Goal: Connect with others: Connect with others

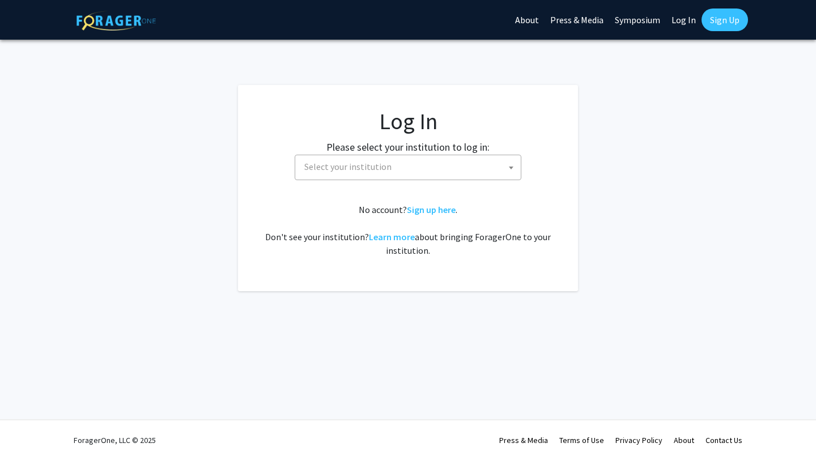
select select
click at [385, 168] on span "Select your institution" at bounding box center [347, 166] width 87 height 11
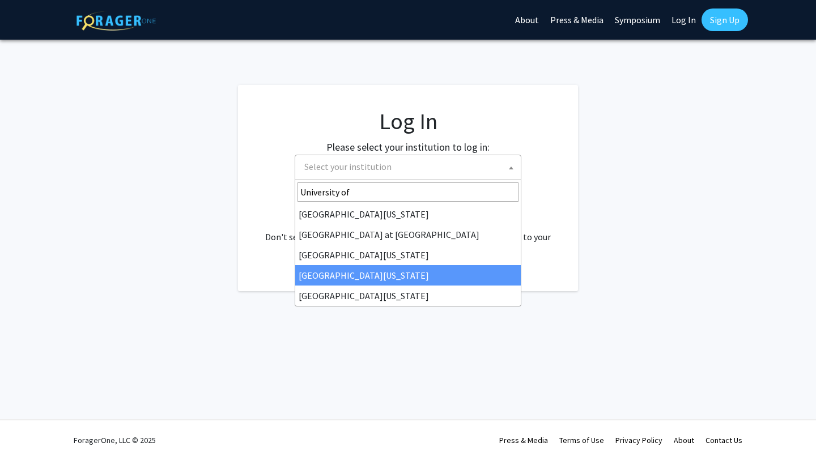
type input "University of"
select select "31"
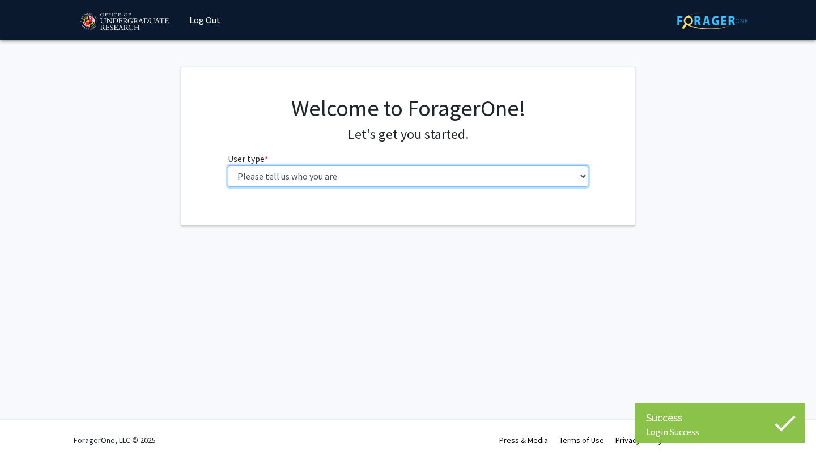
click at [341, 183] on select "Please tell us who you are Undergraduate Student Master's Student Doctoral Cand…" at bounding box center [408, 176] width 361 height 22
select select "1: undergrad"
click at [228, 165] on select "Please tell us who you are Undergraduate Student Master's Student Doctoral Cand…" at bounding box center [408, 176] width 361 height 22
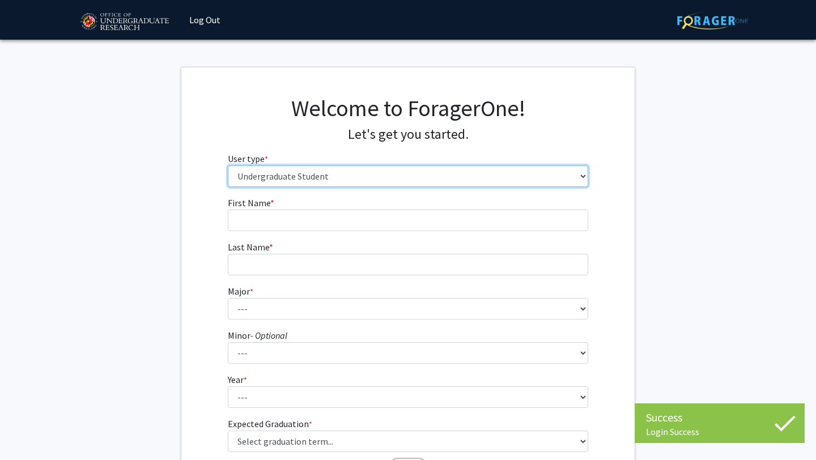
click at [334, 174] on select "Please tell us who you are Undergraduate Student Master's Student Doctoral Cand…" at bounding box center [408, 176] width 361 height 22
click at [228, 165] on select "Please tell us who you are Undergraduate Student Master's Student Doctoral Cand…" at bounding box center [408, 176] width 361 height 22
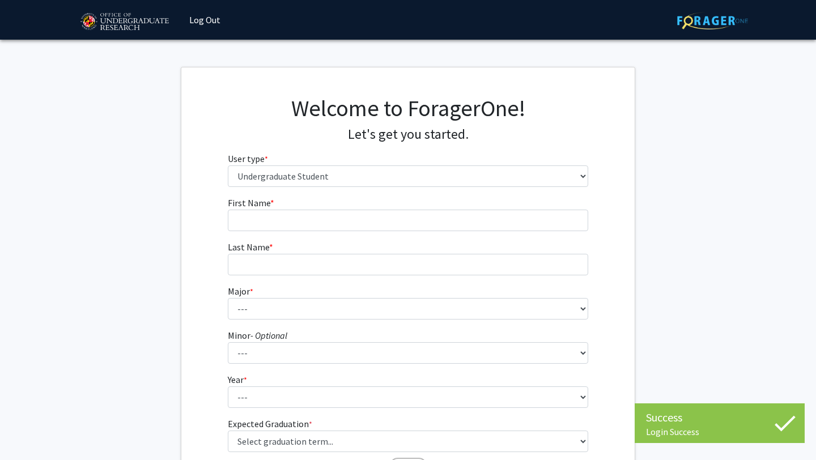
click at [326, 139] on h4 "Let's get you started." at bounding box center [408, 134] width 361 height 16
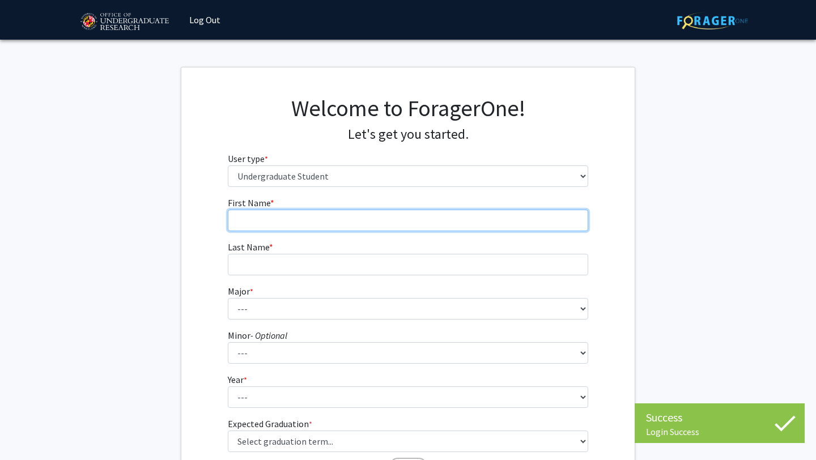
click at [333, 218] on input "First Name * required" at bounding box center [408, 221] width 361 height 22
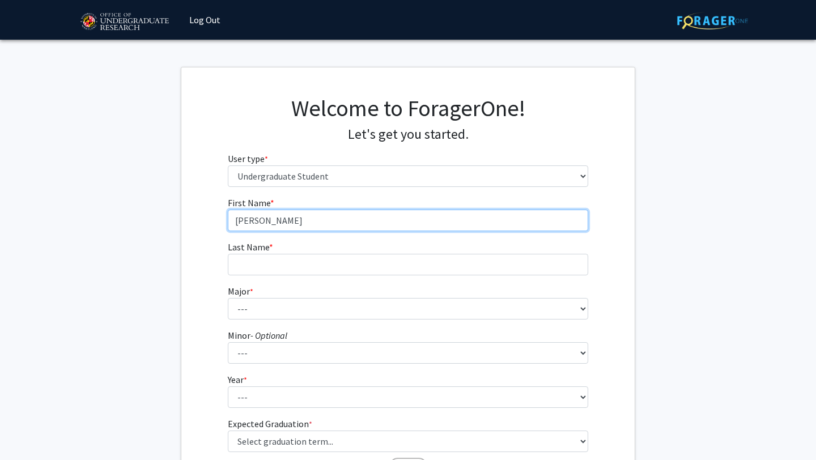
type input "[PERSON_NAME]"
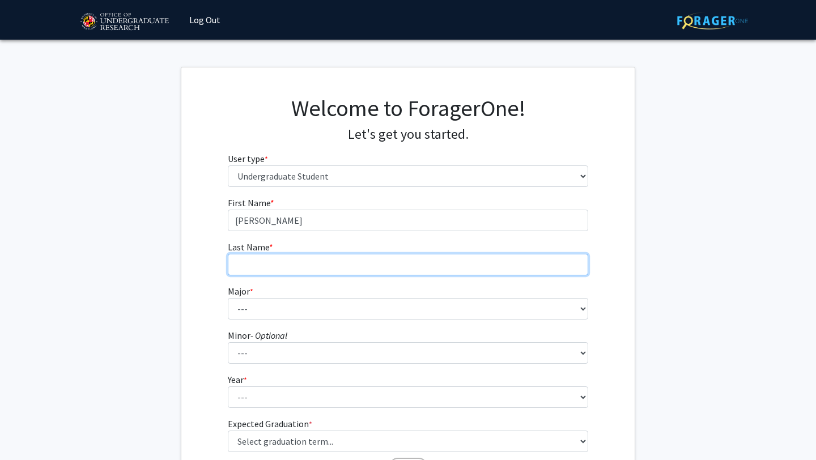
click at [319, 271] on input "Last Name * required" at bounding box center [408, 265] width 361 height 22
type input "Urban"
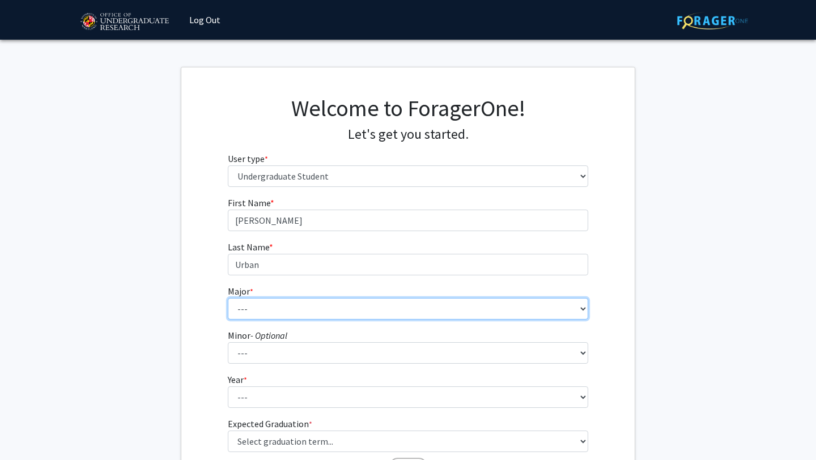
click at [307, 309] on select "--- Accounting Aerospace Engineering African American and Africana Studies Agri…" at bounding box center [408, 309] width 361 height 22
click at [314, 308] on select "--- Accounting Aerospace Engineering African American and Africana Studies Agri…" at bounding box center [408, 309] width 361 height 22
select select "50: 2351"
click at [228, 298] on select "--- Accounting Aerospace Engineering African American and Africana Studies Agri…" at bounding box center [408, 309] width 361 height 22
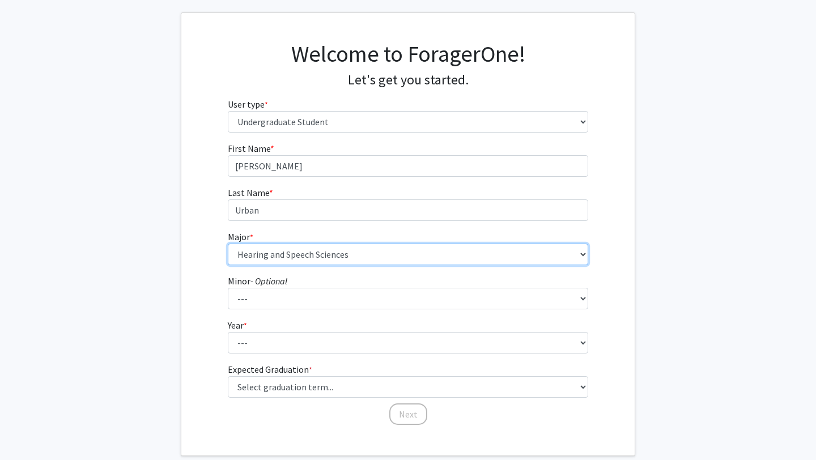
scroll to position [100, 0]
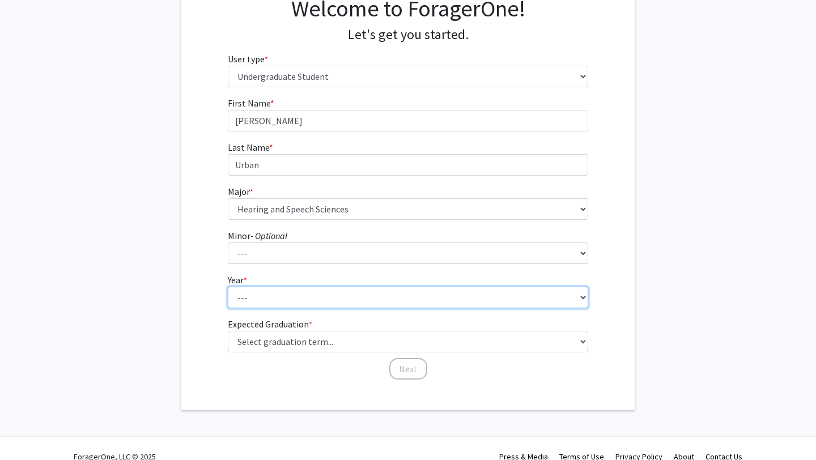
click at [355, 303] on select "--- First-year Sophomore Junior Senior Postbaccalaureate Certificate" at bounding box center [408, 298] width 361 height 22
select select "3: junior"
click at [228, 287] on select "--- First-year Sophomore Junior Senior Postbaccalaureate Certificate" at bounding box center [408, 298] width 361 height 22
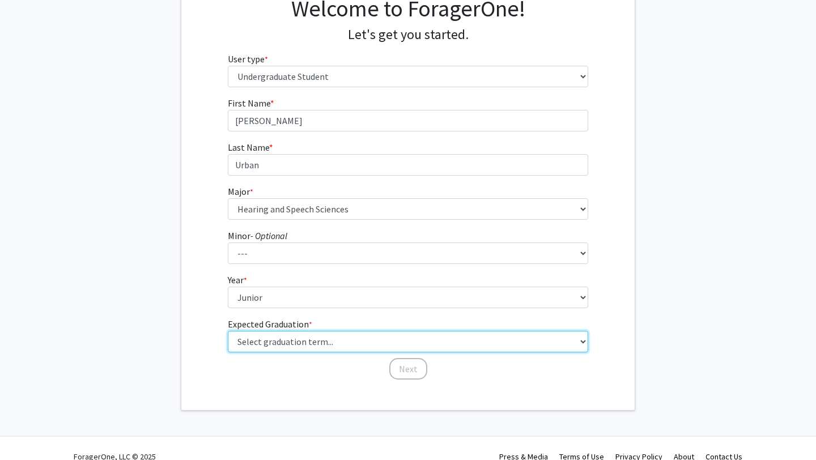
click at [381, 350] on select "Select graduation term... Spring 2025 Summer 2025 Fall 2025 Winter 2025 Spring …" at bounding box center [408, 342] width 361 height 22
select select "9: spring_2027"
click at [228, 331] on select "Select graduation term... Spring 2025 Summer 2025 Fall 2025 Winter 2025 Spring …" at bounding box center [408, 342] width 361 height 22
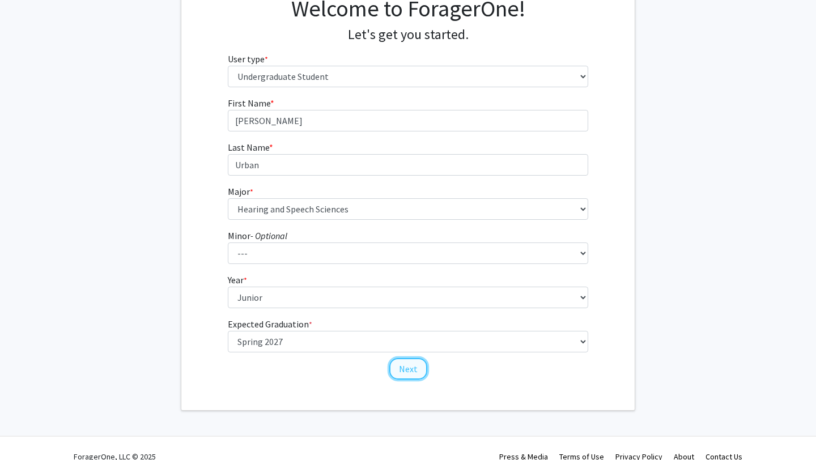
click at [403, 372] on button "Next" at bounding box center [408, 369] width 38 height 22
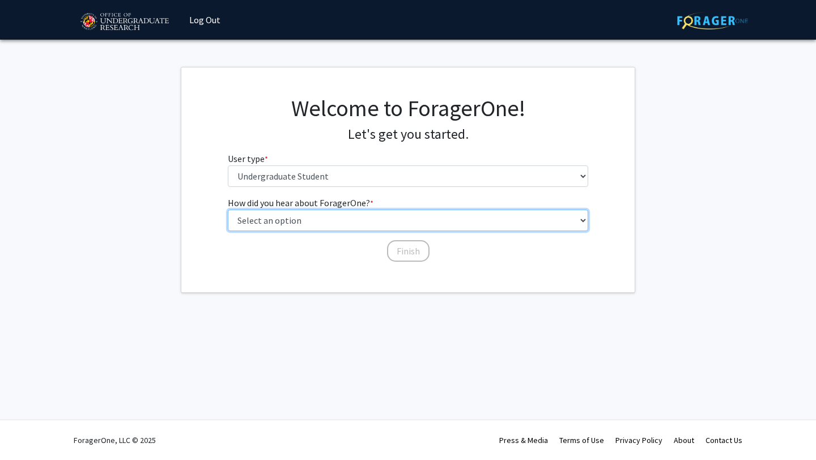
click at [310, 215] on select "Select an option Peer/student recommendation Faculty/staff recommendation Unive…" at bounding box center [408, 221] width 361 height 22
select select "2: faculty_recommendation"
click at [228, 210] on select "Select an option Peer/student recommendation Faculty/staff recommendation Unive…" at bounding box center [408, 221] width 361 height 22
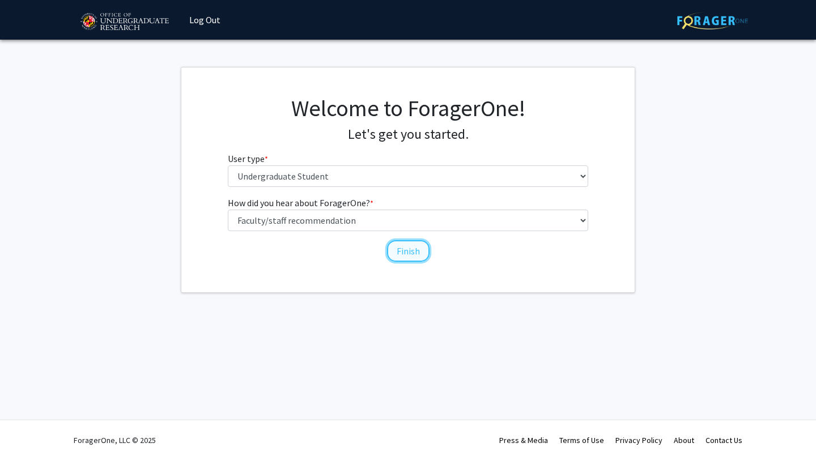
click at [394, 256] on button "Finish" at bounding box center [408, 251] width 42 height 22
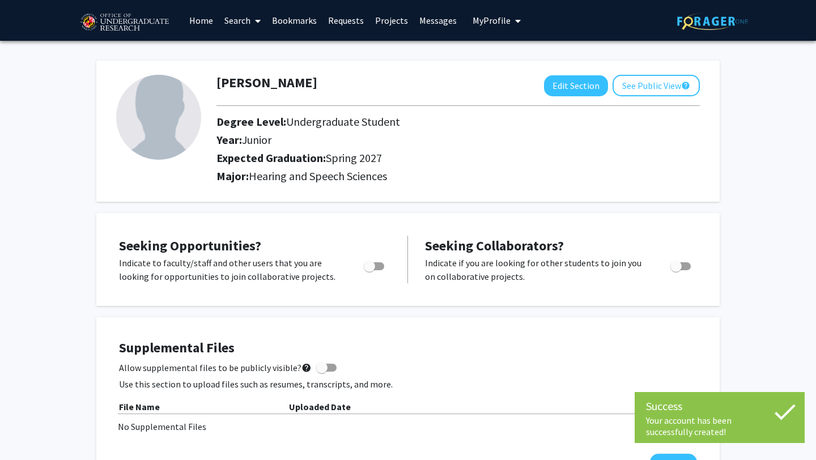
click at [384, 267] on span "Toggle" at bounding box center [374, 266] width 20 height 8
click at [369, 270] on input "Are you actively seeking opportunities?" at bounding box center [369, 270] width 1 height 1
checkbox input "true"
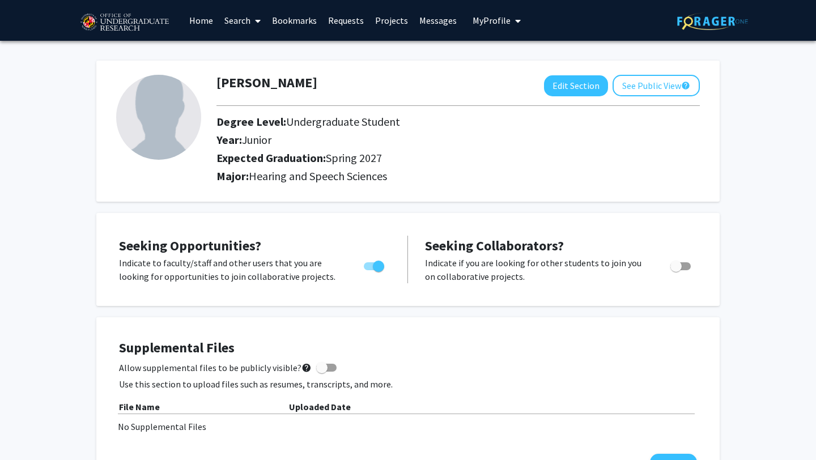
click at [248, 22] on link "Search" at bounding box center [243, 21] width 48 height 40
click at [206, 22] on link "Home" at bounding box center [201, 21] width 35 height 40
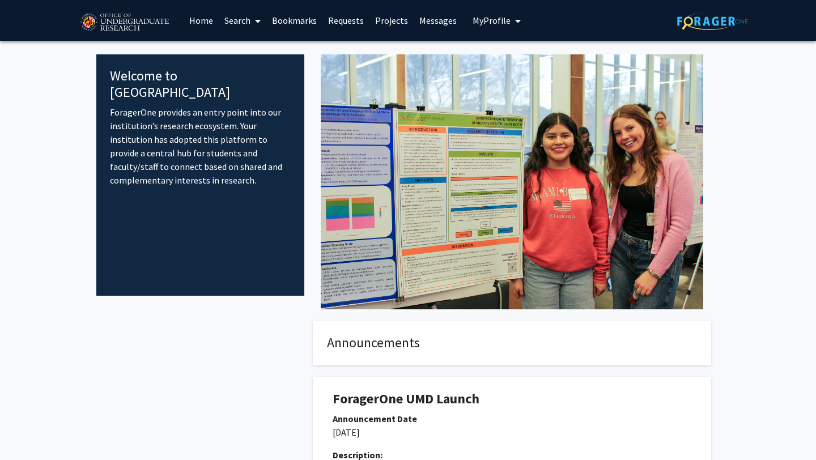
click at [401, 15] on link "Projects" at bounding box center [391, 21] width 44 height 40
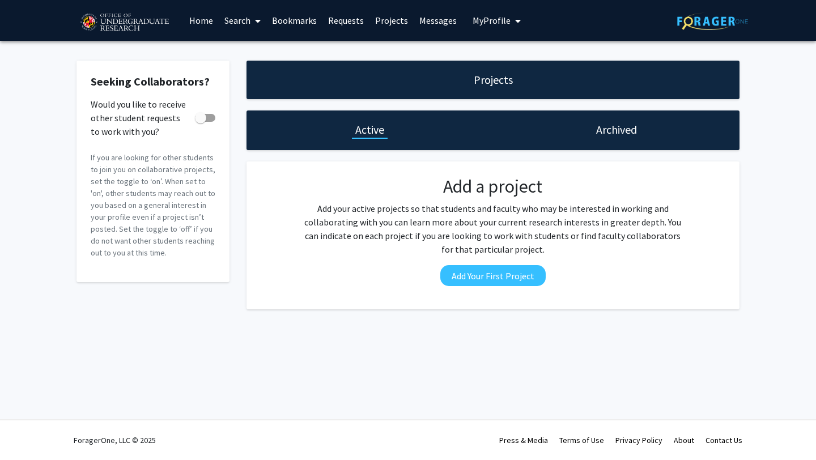
click at [346, 14] on link "Requests" at bounding box center [345, 21] width 47 height 40
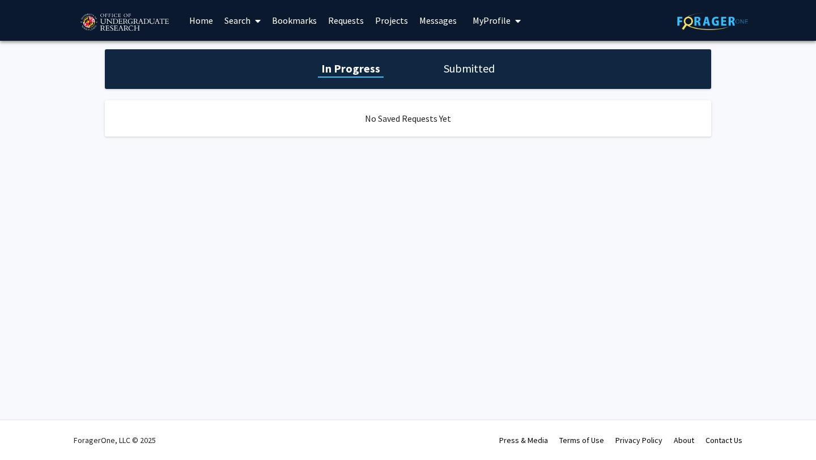
click at [296, 15] on link "Bookmarks" at bounding box center [294, 21] width 56 height 40
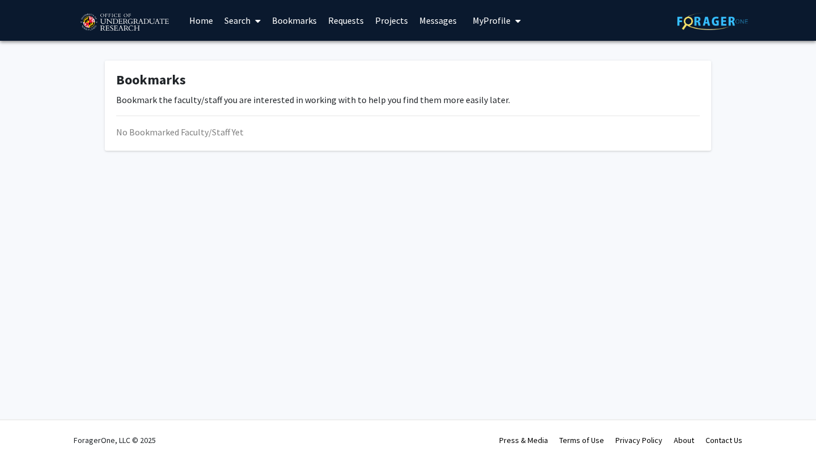
click at [235, 19] on link "Search" at bounding box center [243, 21] width 48 height 40
click at [260, 49] on span "Faculty/Staff" at bounding box center [260, 52] width 83 height 23
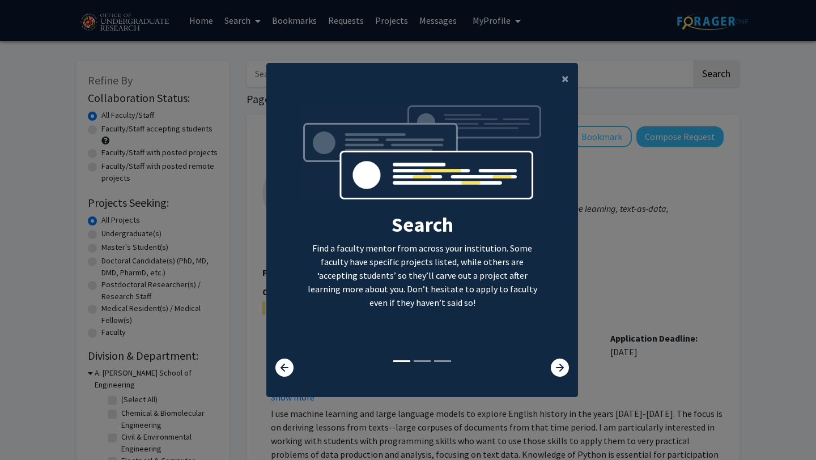
click at [571, 154] on div "Search Find a faculty mentor from across your institution. Some faculty have sp…" at bounding box center [422, 231] width 310 height 255
click at [538, 123] on img at bounding box center [422, 158] width 242 height 109
click at [539, 100] on div "Search Find a faculty mentor from across your institution. Some faculty have sp…" at bounding box center [422, 240] width 312 height 291
click at [559, 71] on button "×" at bounding box center [564, 79] width 25 height 32
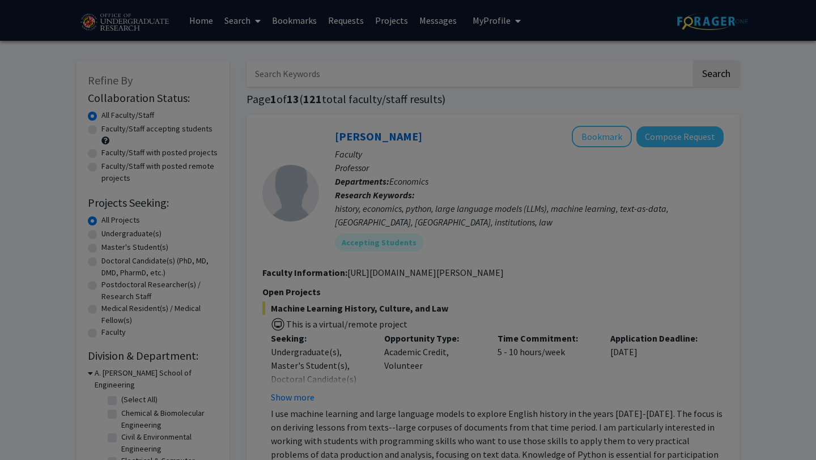
click at [559, 76] on ng-component "× Search Find a faculty mentor from across your institution. Some faculty have …" at bounding box center [422, 117] width 312 height 323
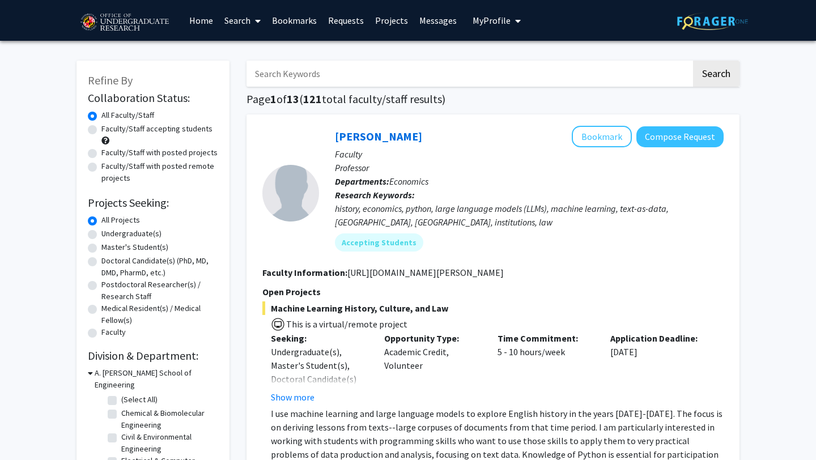
click at [496, 71] on input "Search Keywords" at bounding box center [468, 74] width 445 height 26
type input "S"
type input "Hearing and Speech sciences"
click at [693, 61] on button "Search" at bounding box center [716, 74] width 46 height 26
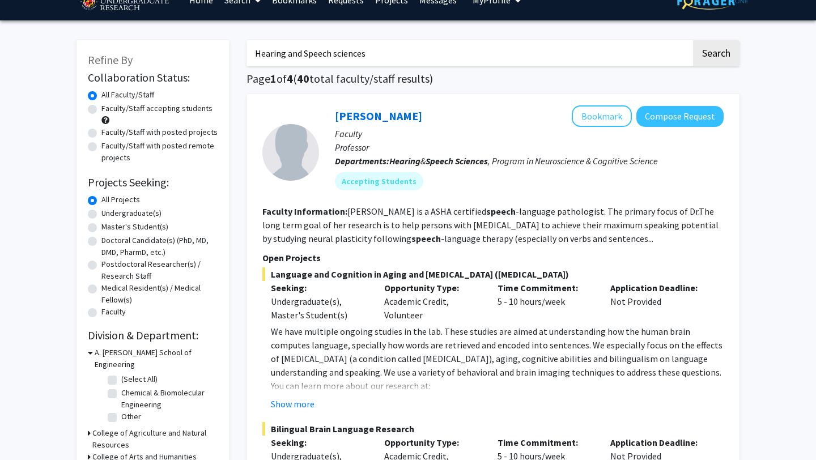
scroll to position [22, 0]
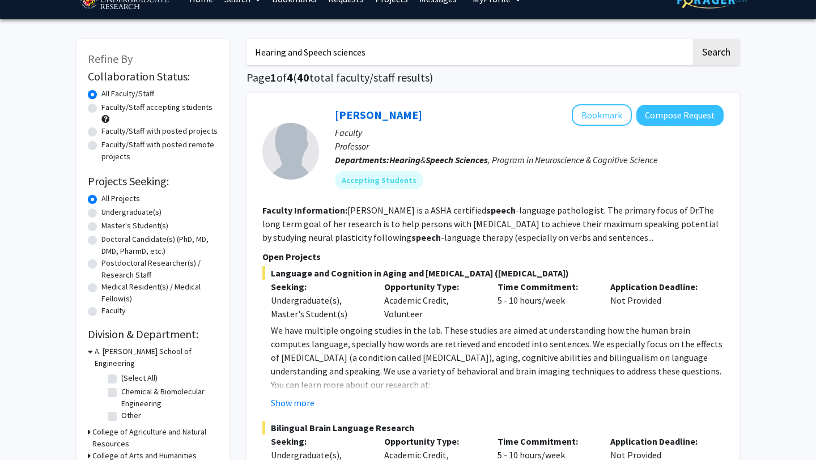
click at [541, 208] on fg-read-more "[PERSON_NAME] is a ASHA certified [MEDICAL_DATA]. The primary focus of Dr.The l…" at bounding box center [490, 224] width 456 height 39
click at [307, 405] on button "Show more" at bounding box center [293, 403] width 44 height 14
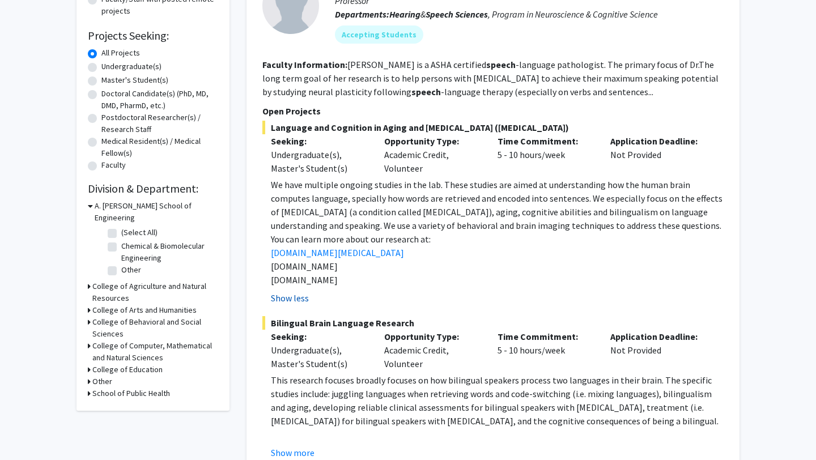
scroll to position [35, 0]
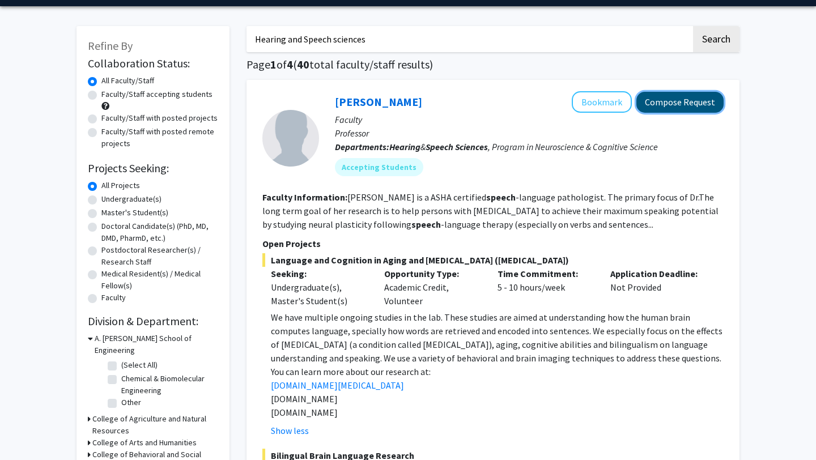
click at [668, 111] on button "Compose Request" at bounding box center [679, 102] width 87 height 21
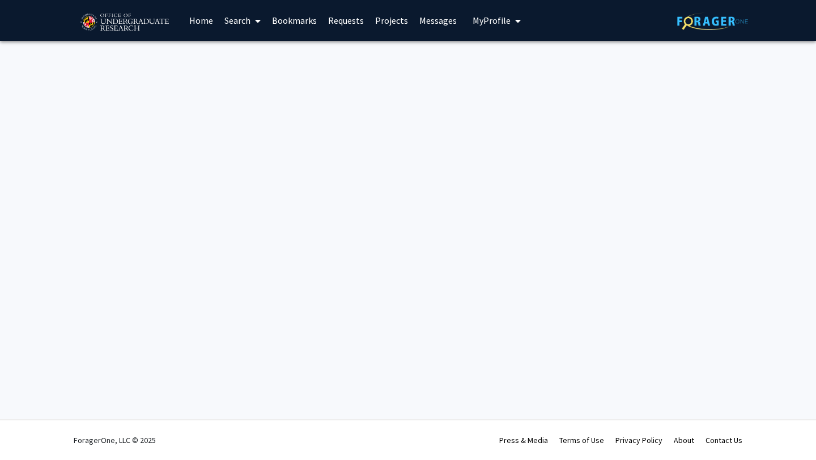
click at [669, 111] on div "Skip navigation Home Search Bookmarks Requests Projects Messages My Profile [PE…" at bounding box center [408, 230] width 816 height 460
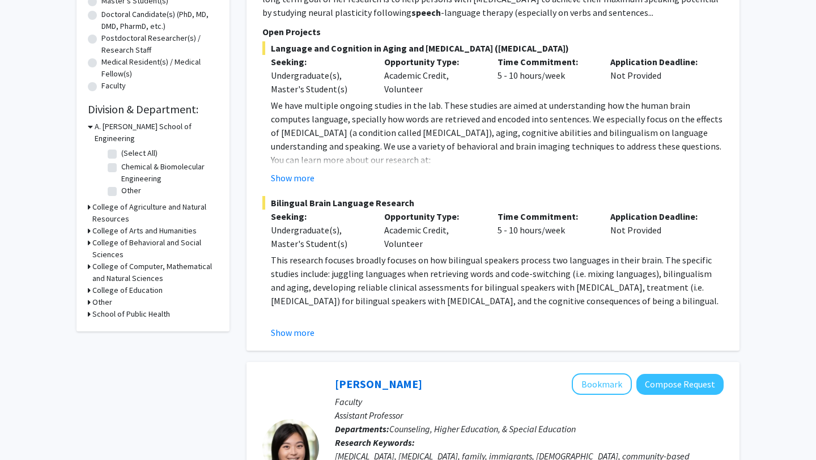
scroll to position [247, 0]
click at [289, 339] on div "[PERSON_NAME] Bookmark Compose Request Faculty Professor Departments: Hearing &…" at bounding box center [492, 108] width 493 height 483
click at [288, 336] on button "Show more" at bounding box center [293, 332] width 44 height 14
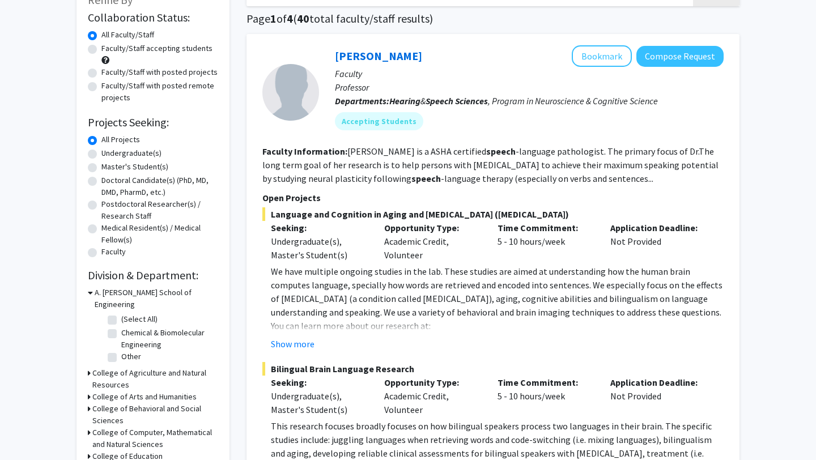
scroll to position [82, 0]
